Goal: Task Accomplishment & Management: Use online tool/utility

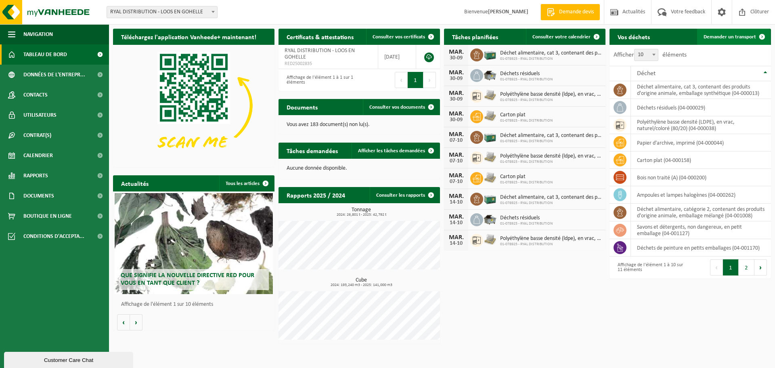
click at [750, 36] on span "Demander un transport" at bounding box center [730, 36] width 52 height 5
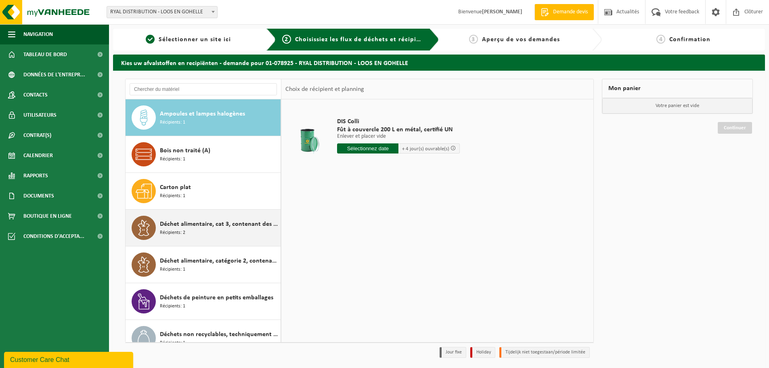
click at [207, 222] on span "Déchet alimentaire, cat 3, contenant des produits d'origine animale, emballage …" at bounding box center [219, 224] width 119 height 10
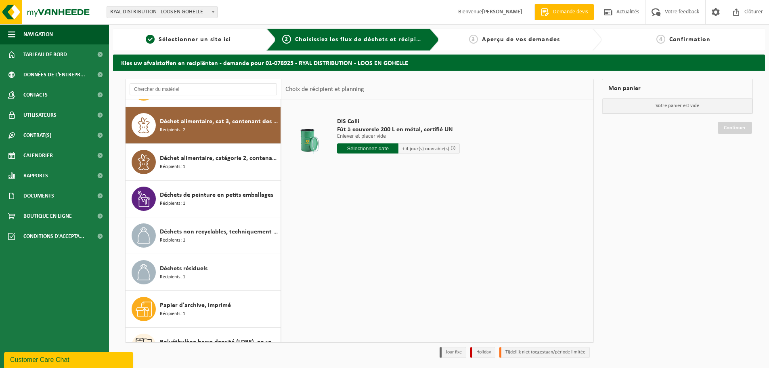
scroll to position [110, 0]
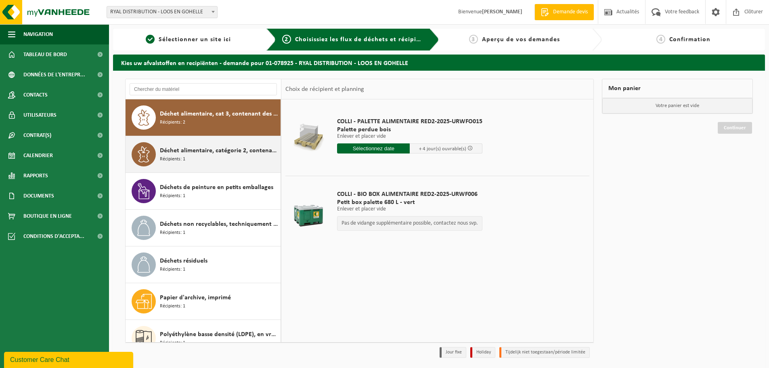
click at [195, 153] on span "Déchet alimentaire, catégorie 2, contenant des produits d'origine animale, emba…" at bounding box center [219, 151] width 119 height 10
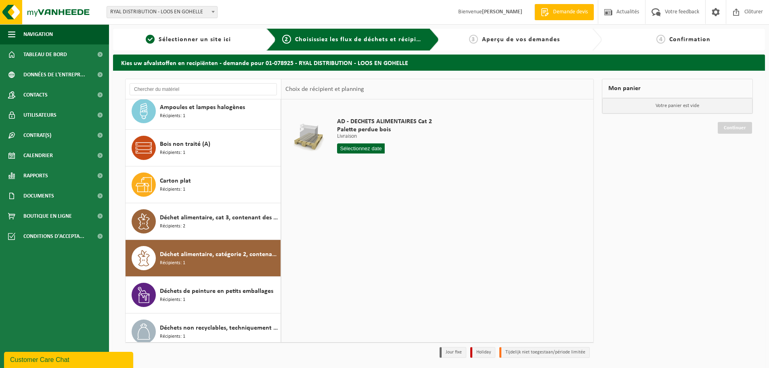
scroll to position [0, 0]
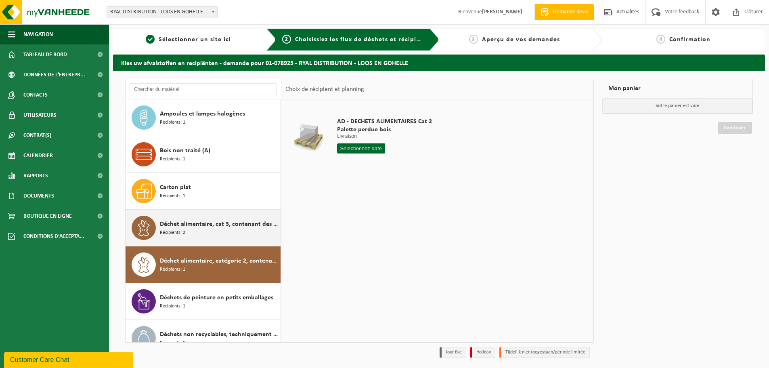
click at [197, 224] on span "Déchet alimentaire, cat 3, contenant des produits d'origine animale, emballage …" at bounding box center [219, 224] width 119 height 10
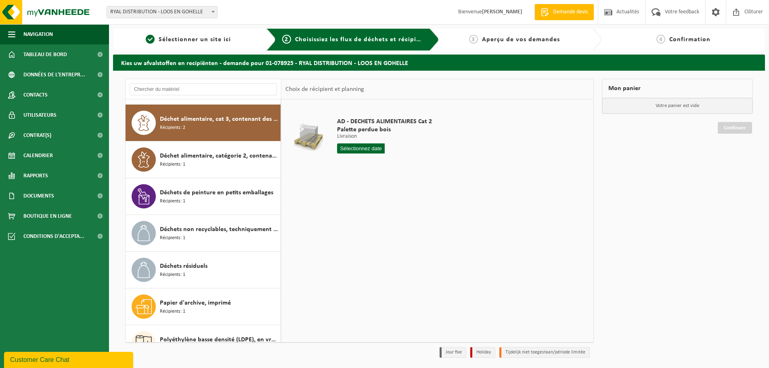
scroll to position [110, 0]
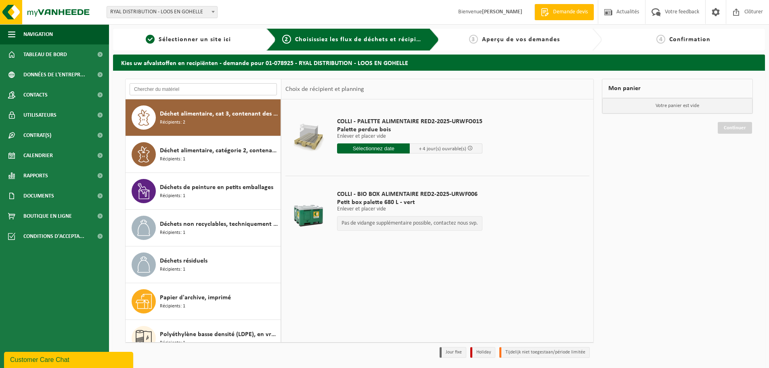
click at [202, 91] on input "text" at bounding box center [203, 89] width 147 height 12
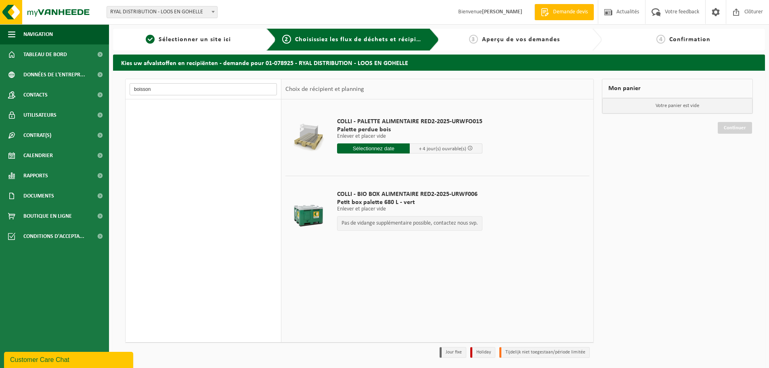
type input "boisson"
click at [354, 150] on input "text" at bounding box center [373, 148] width 73 height 10
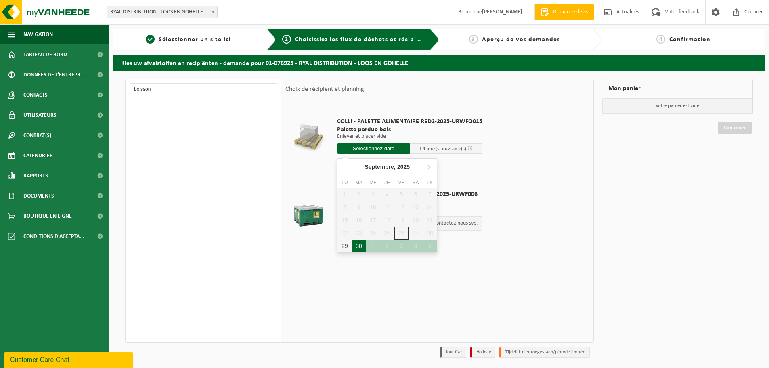
click at [359, 247] on div "30" at bounding box center [359, 245] width 14 height 13
type input "à partir de [DATE]"
